Goal: Check status: Check status

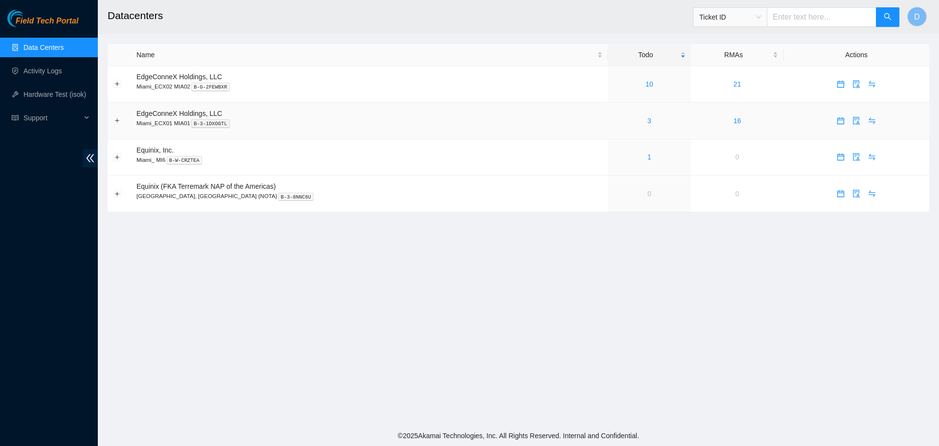
click at [613, 123] on div "3" at bounding box center [649, 120] width 72 height 11
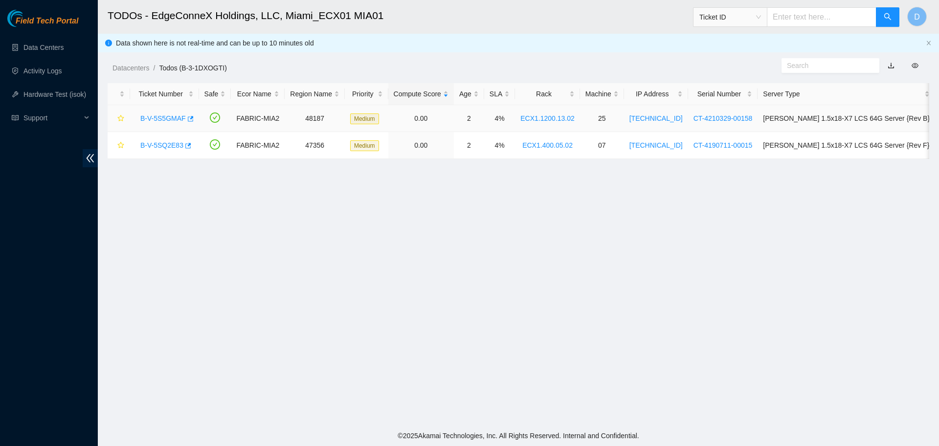
click at [144, 119] on link "B-V-5S5GMAF" at bounding box center [162, 118] width 45 height 8
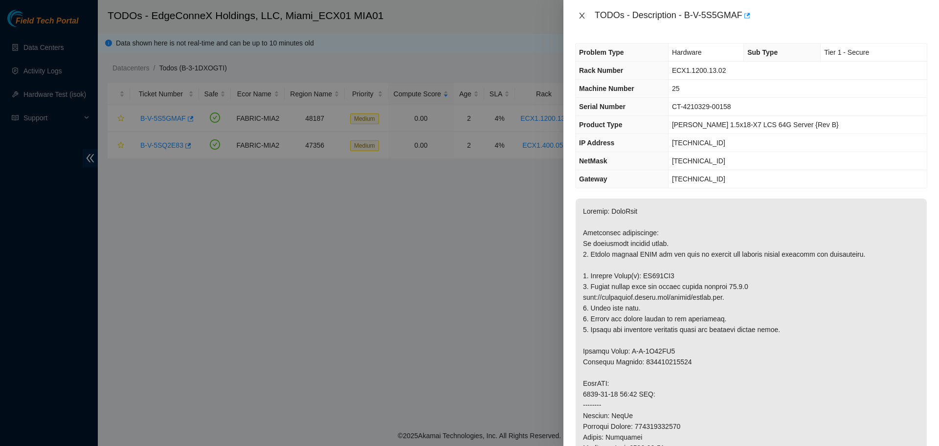
click at [580, 14] on icon "close" at bounding box center [582, 16] width 8 height 8
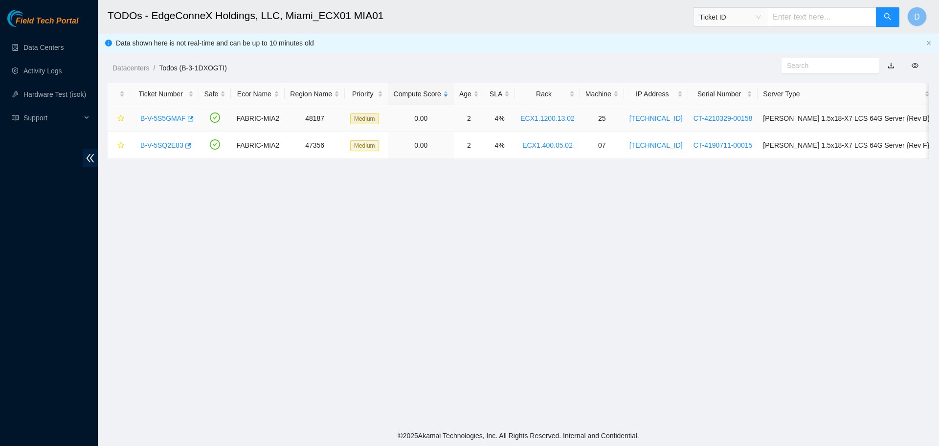
click at [153, 120] on link "B-V-5S5GMAF" at bounding box center [162, 118] width 45 height 8
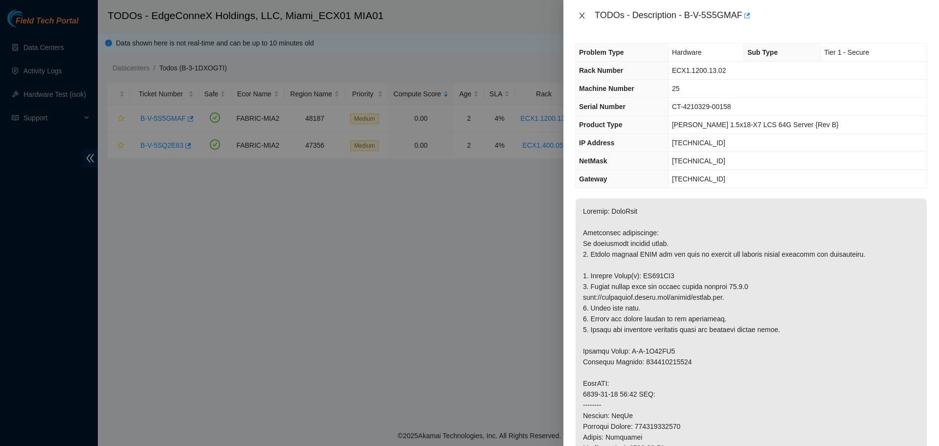
click at [578, 18] on icon "close" at bounding box center [582, 16] width 8 height 8
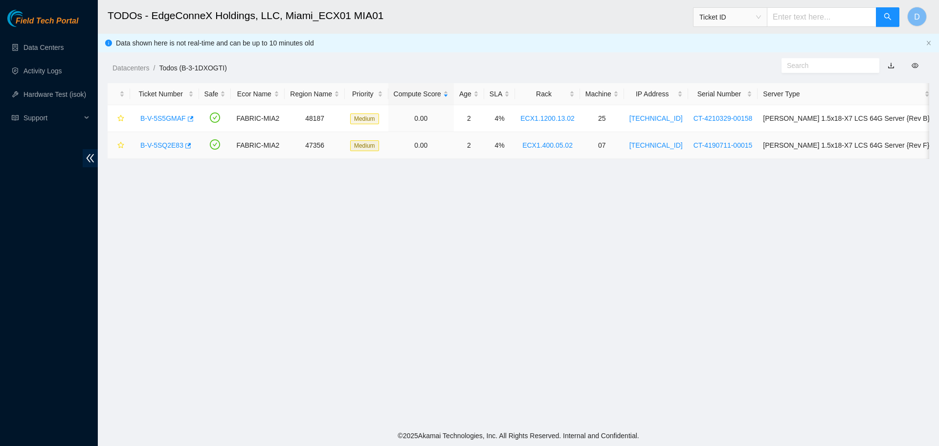
click at [150, 142] on div "B-V-5SQ2E83" at bounding box center [165, 145] width 58 height 16
click at [150, 142] on link "B-V-5SQ2E83" at bounding box center [161, 145] width 43 height 8
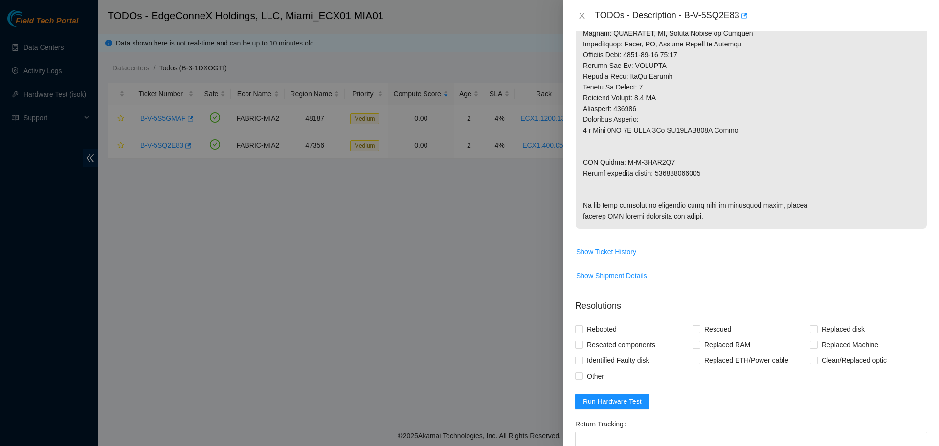
scroll to position [428, 0]
click at [578, 20] on button "Close" at bounding box center [582, 15] width 14 height 9
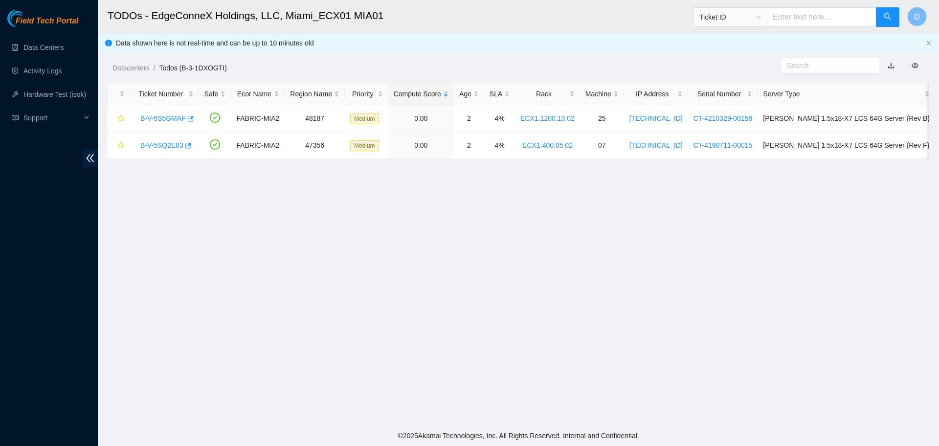
scroll to position [214, 0]
click at [152, 119] on link "B-V-5S5GMAF" at bounding box center [162, 118] width 45 height 8
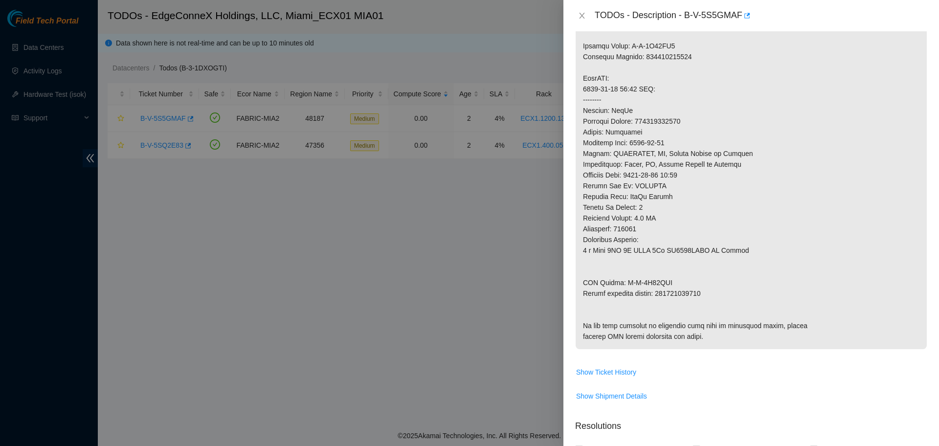
scroll to position [122, 0]
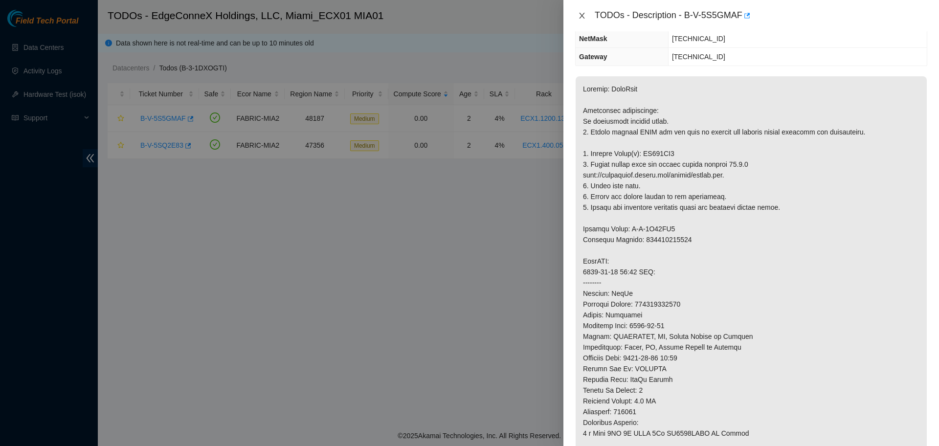
click at [576, 13] on button "Close" at bounding box center [582, 15] width 14 height 9
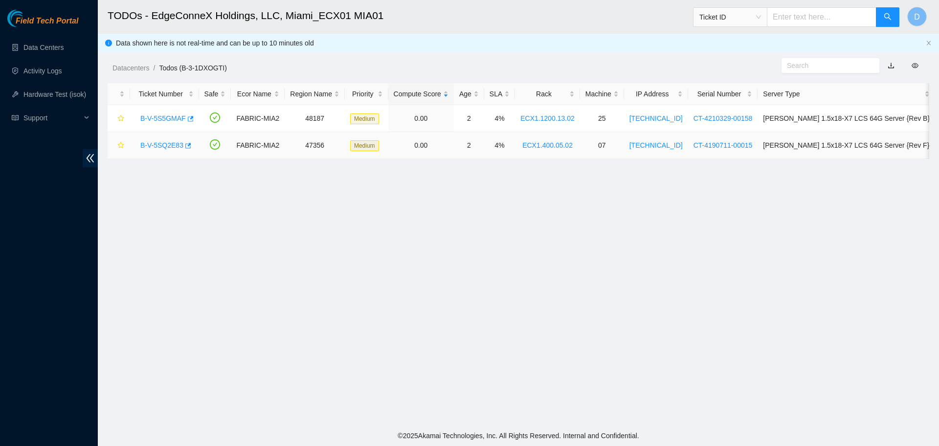
click at [155, 141] on link "B-V-5SQ2E83" at bounding box center [161, 145] width 43 height 8
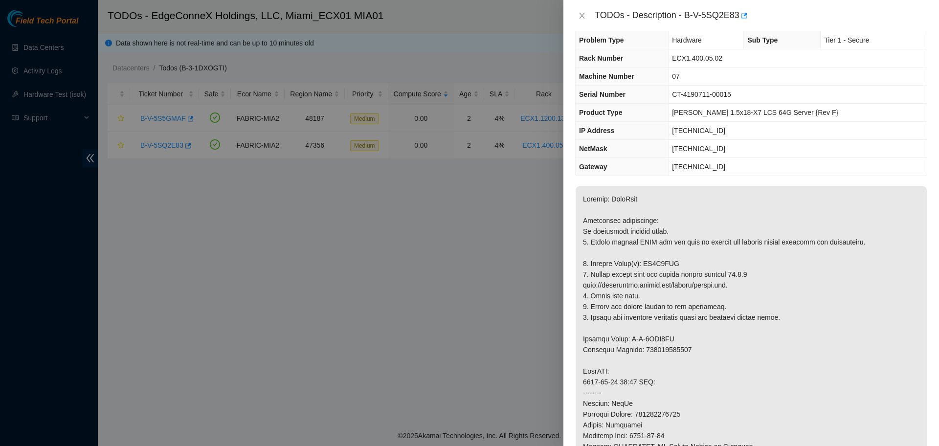
scroll to position [0, 0]
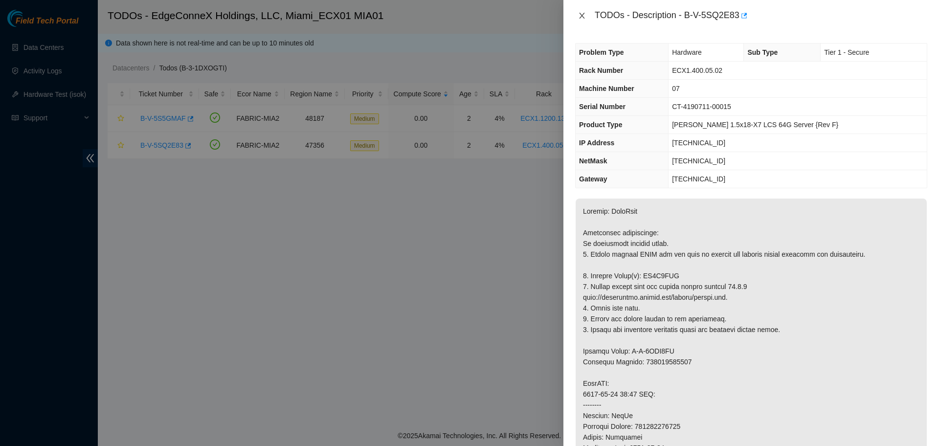
click at [582, 13] on icon "close" at bounding box center [582, 16] width 8 height 8
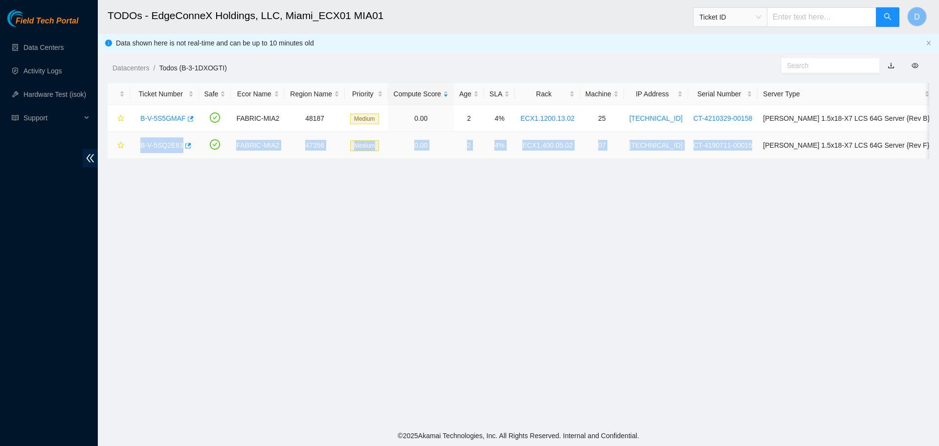
drag, startPoint x: 136, startPoint y: 143, endPoint x: 783, endPoint y: 153, distance: 646.3
click at [783, 153] on tr "B-V-5SQ2E83 FABRIC-MIA2 47356 Medium 0.00 2 4% ECX1.400.05.02 07 23.219.152.106…" at bounding box center [522, 145] width 828 height 27
copy tr "B-V-5SQ2E83 FABRIC-MIA2 47356 Medium 0.00 2 4% ECX1.400.05.02 07 23.219.152.106…"
click at [176, 149] on link "B-V-5SQ2E83" at bounding box center [161, 145] width 43 height 8
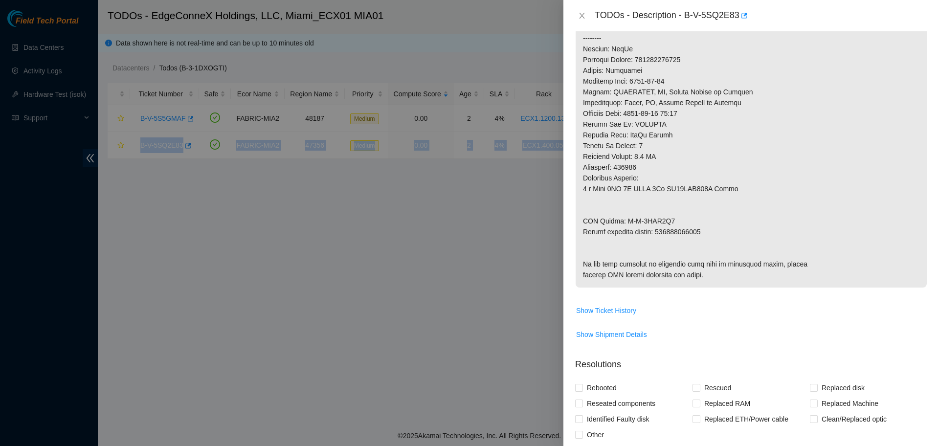
scroll to position [591, 0]
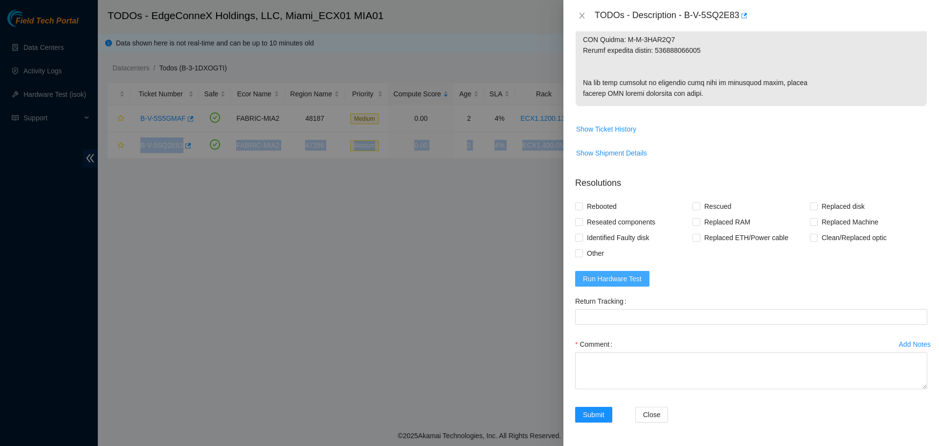
click at [628, 279] on span "Run Hardware Test" at bounding box center [612, 278] width 59 height 11
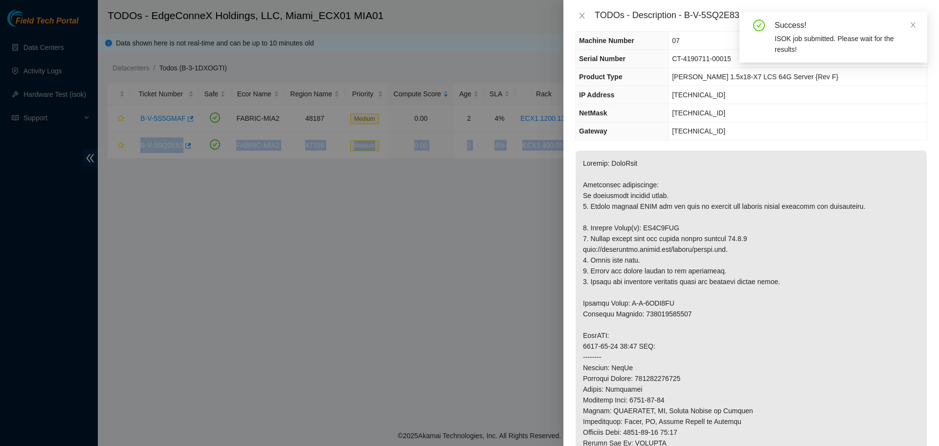
scroll to position [41, 0]
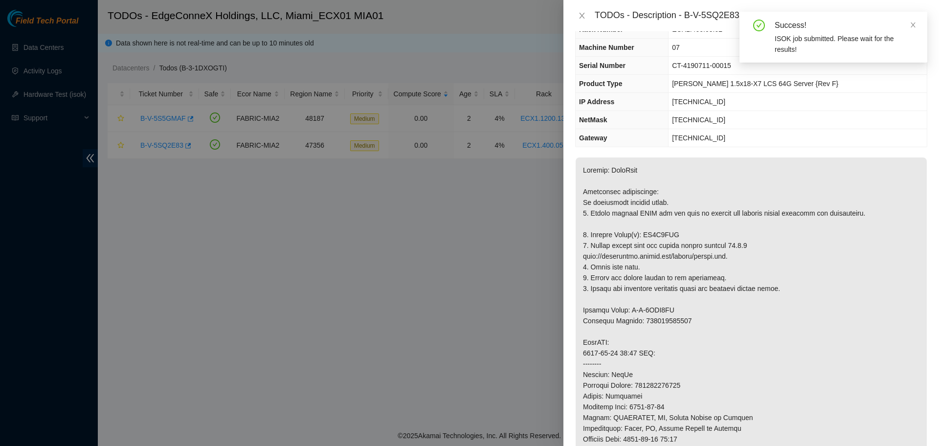
click at [668, 231] on p at bounding box center [751, 386] width 351 height 456
copy p "ZC1B3CRH"
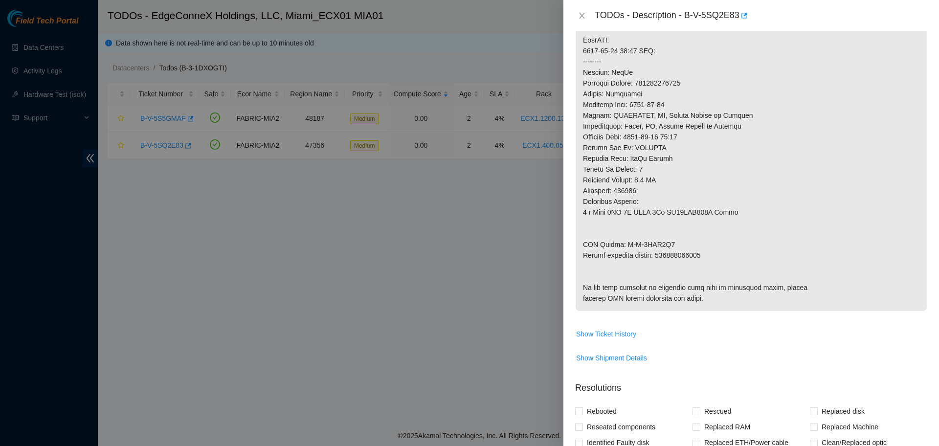
scroll to position [286, 0]
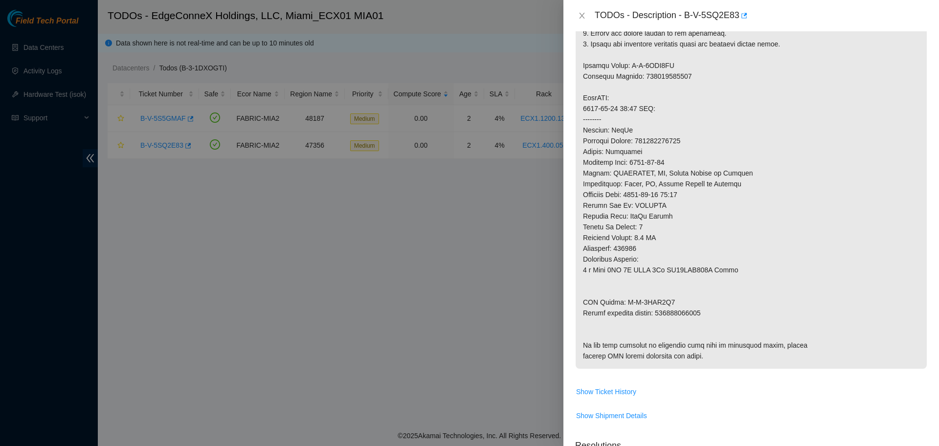
click at [675, 144] on p at bounding box center [751, 141] width 351 height 456
copy p "463470040636"
drag, startPoint x: 709, startPoint y: 312, endPoint x: 579, endPoint y: 297, distance: 130.9
click at [579, 297] on p at bounding box center [751, 141] width 351 height 456
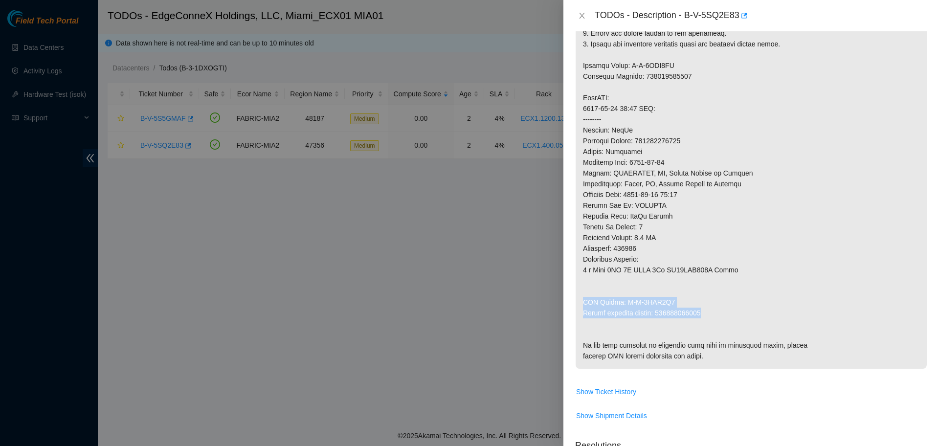
copy p "RMA Return: B-V-5SQT5O6 Return tracking number: 463470040647"
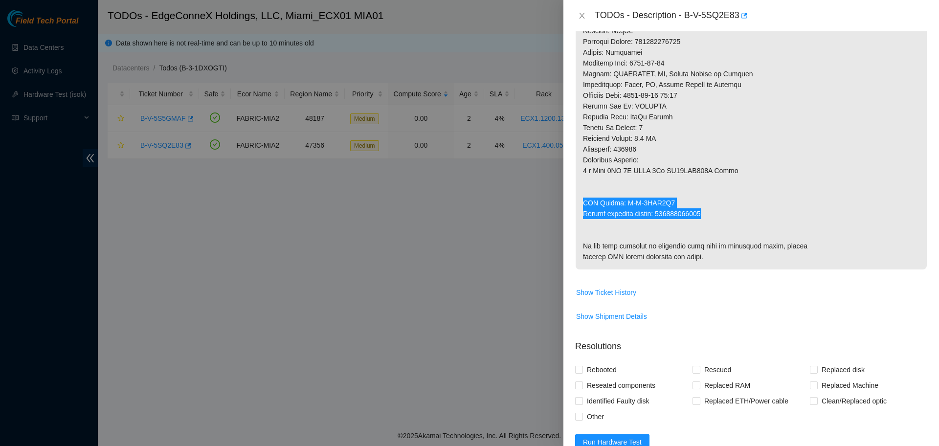
scroll to position [633, 0]
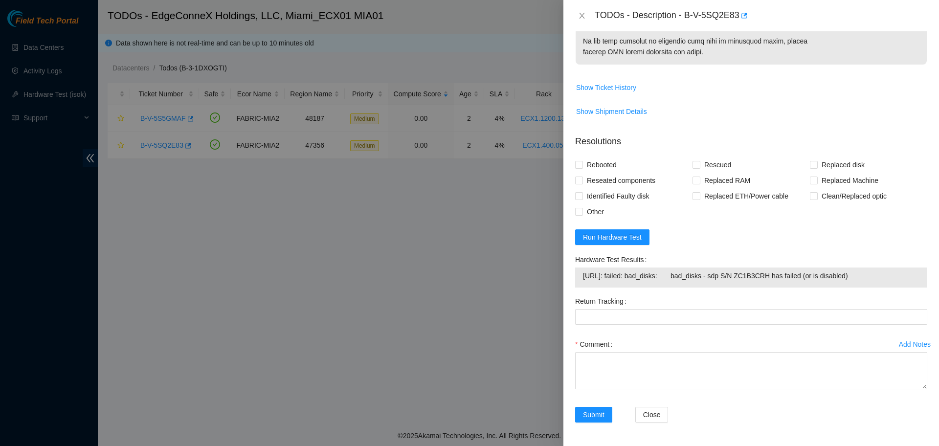
click at [623, 278] on span "23.219.152.106: failed: bad_disks: bad_disks - sdp S/N ZC1B3CRH has failed (or …" at bounding box center [751, 276] width 337 height 11
copy span "23.219.152.106: failed: bad_disks: bad_disks - sdp S/N ZC1B3CRH has failed (or …"
click at [601, 238] on span "Run Hardware Test" at bounding box center [612, 237] width 59 height 11
